Goal: Task Accomplishment & Management: Manage account settings

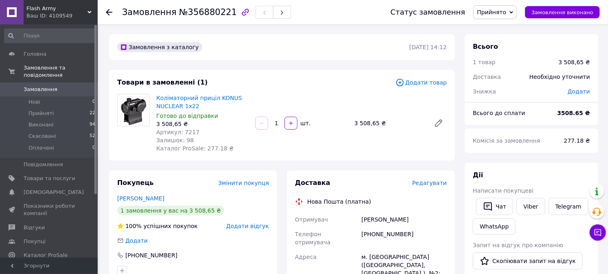
click at [42, 86] on span "Замовлення" at bounding box center [41, 89] width 34 height 7
